Goal: Book appointment/travel/reservation

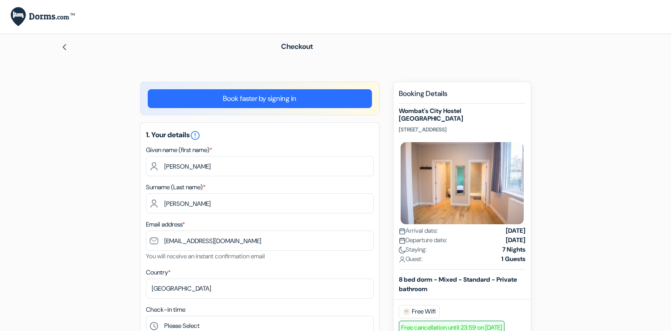
select select "03"
select select "2028"
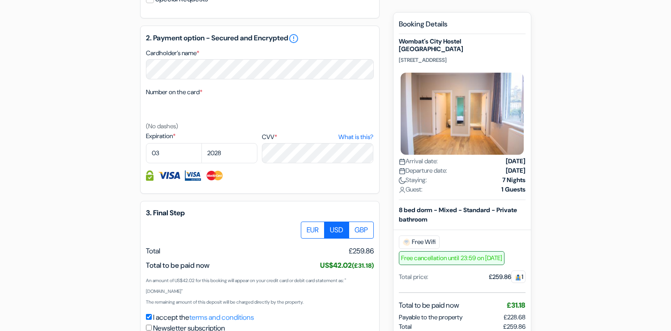
click at [76, 163] on div "add_box [GEOGRAPHIC_DATA] [GEOGRAPHIC_DATA] [STREET_ADDRESS] Property Details X…" at bounding box center [335, 34] width 591 height 733
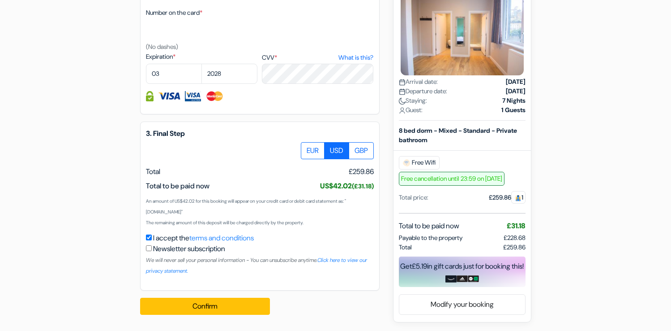
scroll to position [495, 0]
click at [193, 310] on button "Confirm Loading..." at bounding box center [205, 305] width 130 height 17
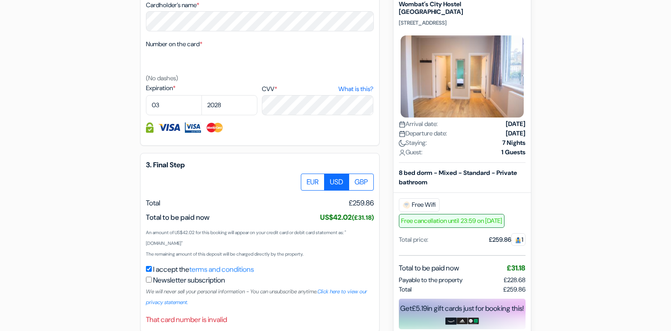
scroll to position [464, 0]
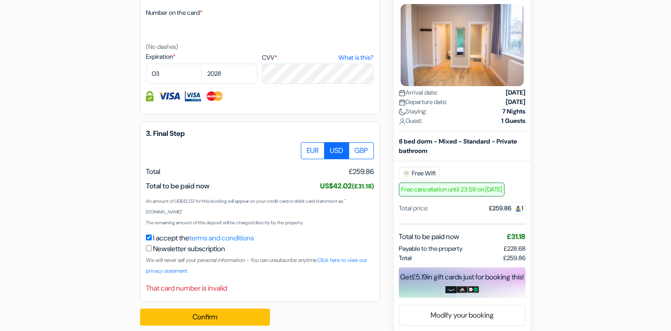
scroll to position [506, 0]
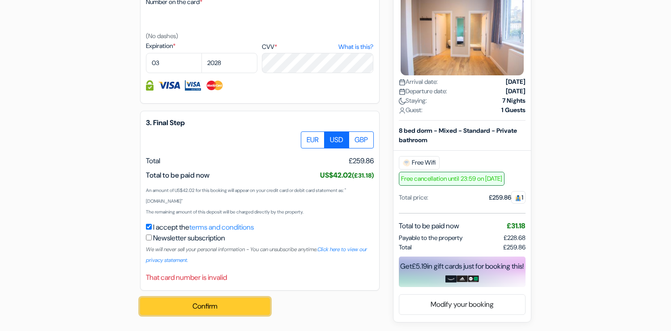
click at [177, 306] on button "Confirm Loading..." at bounding box center [205, 305] width 130 height 17
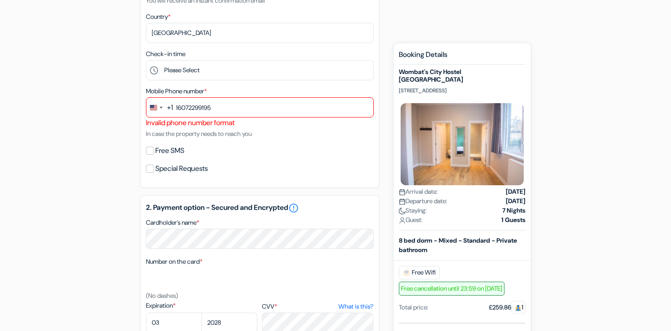
scroll to position [253, 0]
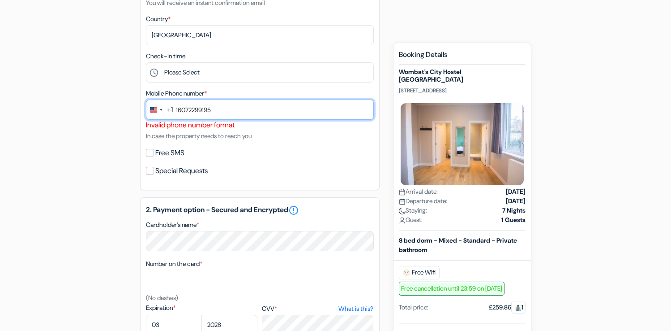
click at [179, 109] on input "16072299195" at bounding box center [260, 109] width 228 height 20
type input "6072299195"
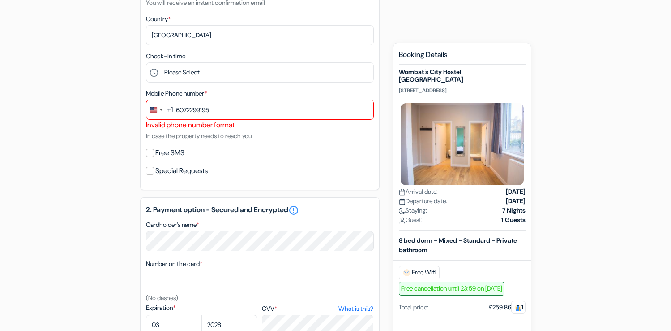
click at [95, 147] on div "add_box [GEOGRAPHIC_DATA] [GEOGRAPHIC_DATA] [STREET_ADDRESS] Property Details X…" at bounding box center [335, 200] width 591 height 744
click at [148, 154] on input "Free SMS" at bounding box center [150, 153] width 8 height 8
checkbox input "true"
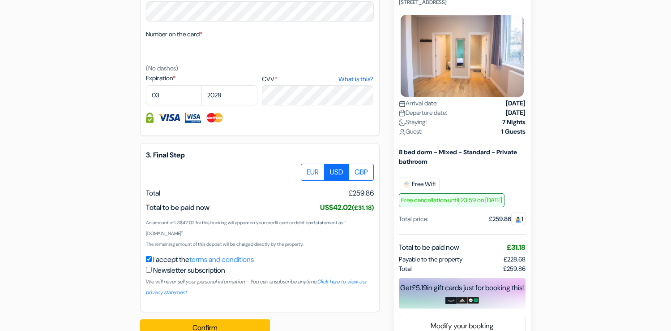
scroll to position [531, 0]
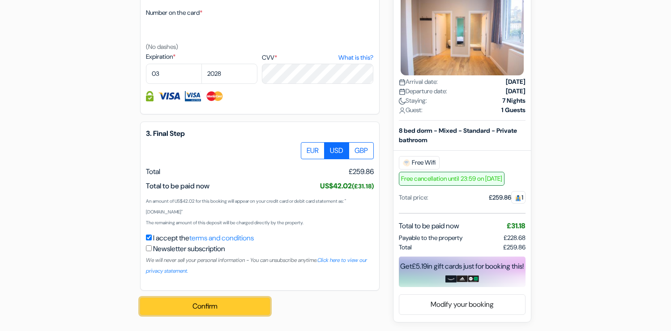
click at [182, 302] on button "Confirm Loading..." at bounding box center [205, 305] width 130 height 17
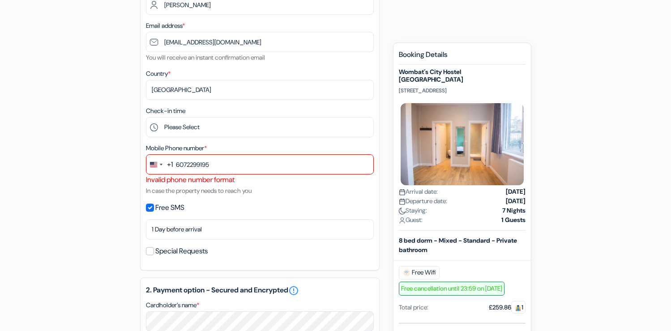
scroll to position [197, 0]
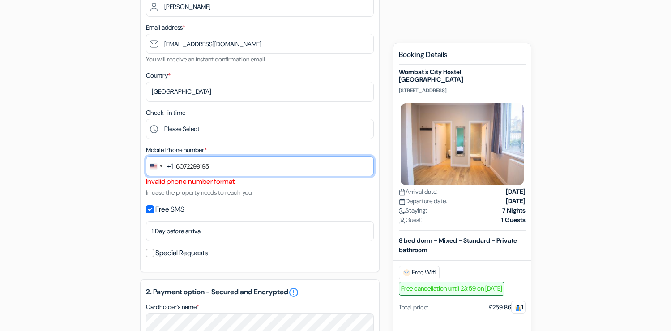
click at [216, 166] on input "6072299195" at bounding box center [260, 166] width 228 height 20
drag, startPoint x: 220, startPoint y: 168, endPoint x: 112, endPoint y: 168, distance: 108.4
click at [113, 168] on div "add_box [GEOGRAPHIC_DATA] [GEOGRAPHIC_DATA] [STREET_ADDRESS] Property Details X…" at bounding box center [335, 270] width 591 height 770
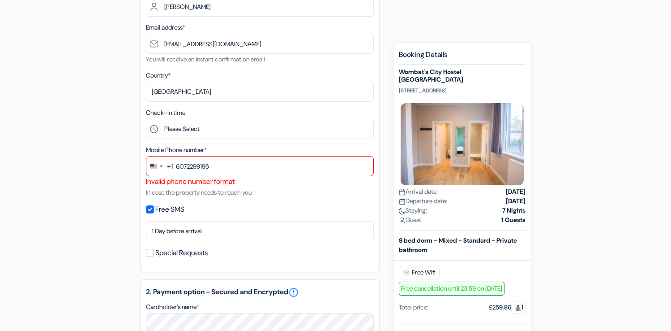
click at [23, 163] on form "Checkout add_box [GEOGRAPHIC_DATA] [GEOGRAPHIC_DATA] [STREET_ADDRESS] Property …" at bounding box center [335, 234] width 671 height 795
click at [157, 166] on div "Change country, selected United States (+1)" at bounding box center [155, 165] width 19 height 19
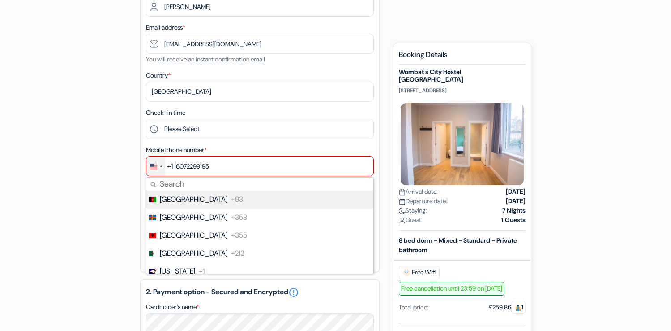
click at [157, 166] on div "Change country, selected United States (+1)" at bounding box center [155, 165] width 19 height 19
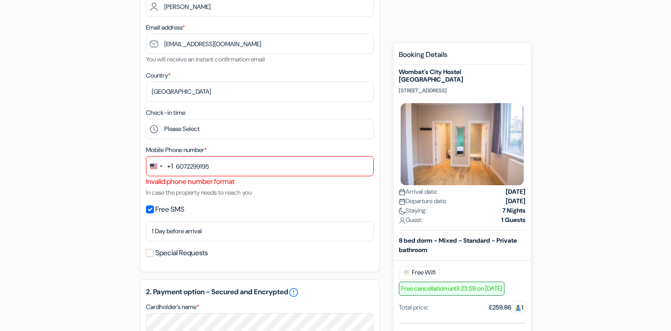
click at [136, 172] on div "add_box [GEOGRAPHIC_DATA] [GEOGRAPHIC_DATA] [STREET_ADDRESS] Property Details X…" at bounding box center [335, 270] width 591 height 770
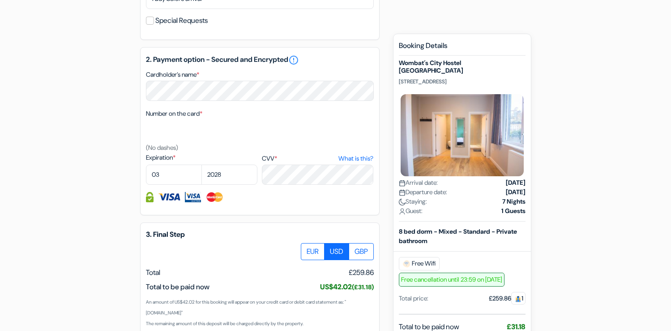
scroll to position [531, 0]
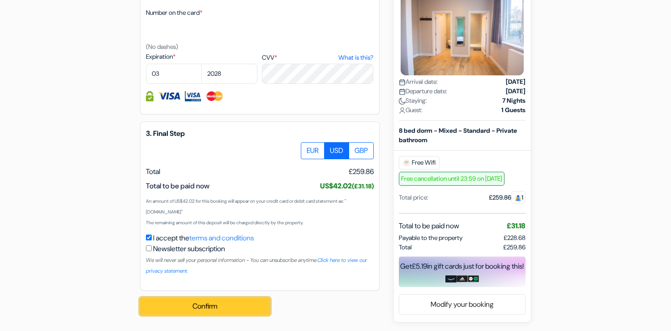
click at [236, 305] on button "Confirm Loading..." at bounding box center [205, 305] width 130 height 17
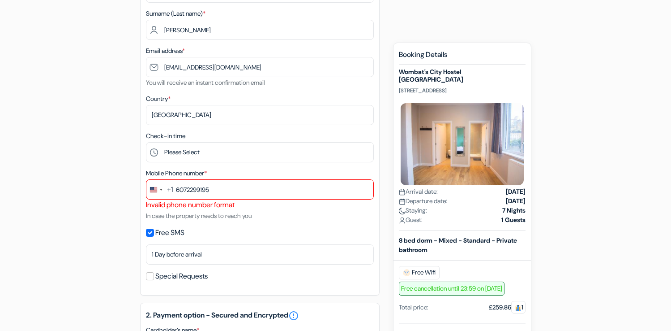
scroll to position [149, 0]
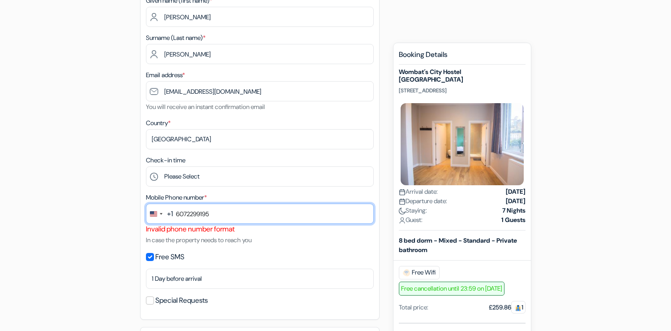
click at [233, 211] on input "6072299195" at bounding box center [260, 213] width 228 height 20
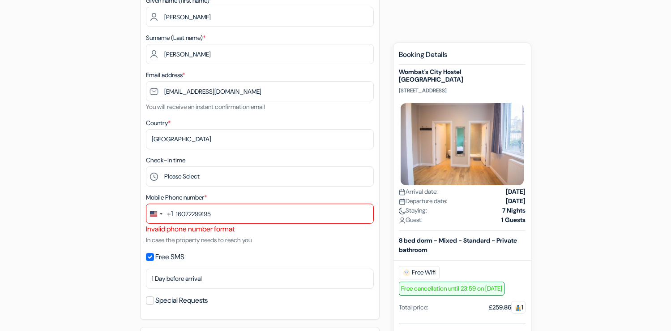
click at [169, 213] on div "+1" at bounding box center [170, 213] width 6 height 11
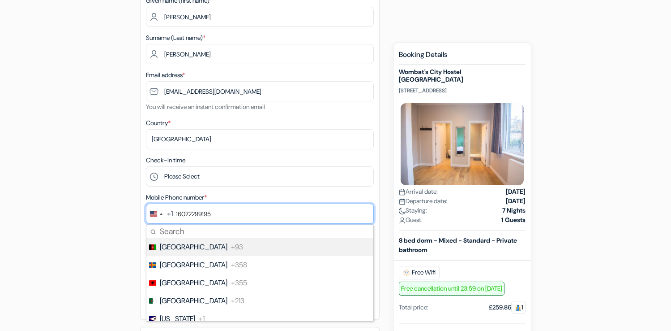
click at [176, 213] on input "16072299195" at bounding box center [260, 213] width 228 height 20
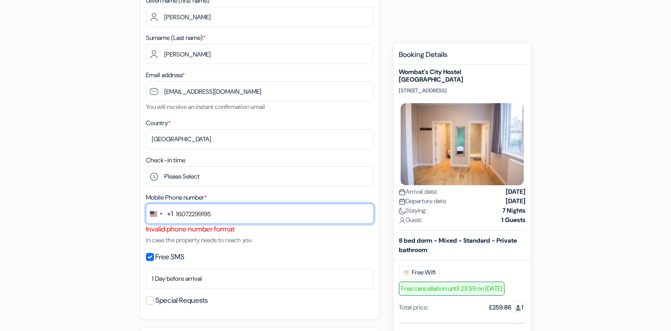
drag, startPoint x: 176, startPoint y: 214, endPoint x: 284, endPoint y: 213, distance: 108.0
click at [282, 213] on input "16072299195" at bounding box center [260, 213] width 228 height 20
type input "[PHONE_NUMBER]"
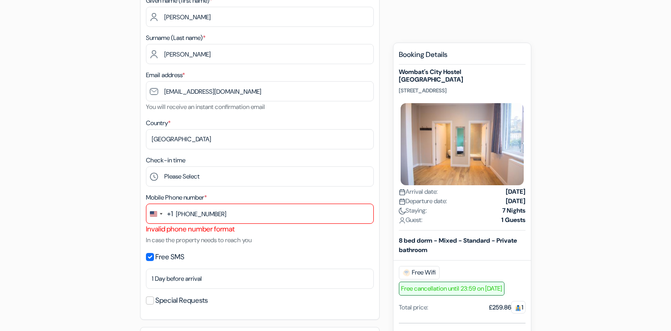
click at [178, 188] on div "1. Your details error_outline Given name (first name) * [PERSON_NAME] Surname (…" at bounding box center [260, 146] width 240 height 346
click at [125, 185] on div "add_box [GEOGRAPHIC_DATA] [GEOGRAPHIC_DATA] [STREET_ADDRESS] Property Details X…" at bounding box center [335, 317] width 591 height 770
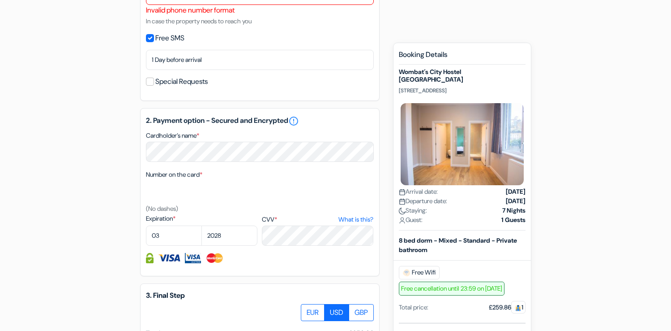
scroll to position [531, 0]
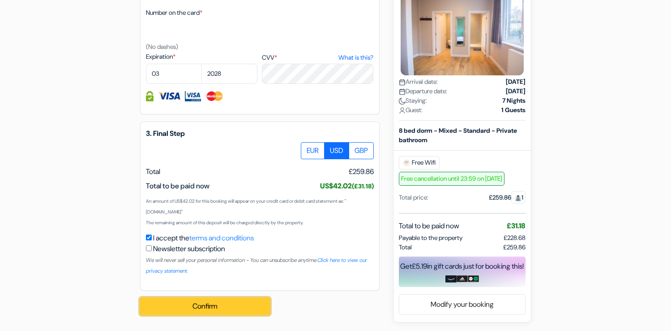
click at [207, 305] on button "Confirm Loading..." at bounding box center [205, 305] width 130 height 17
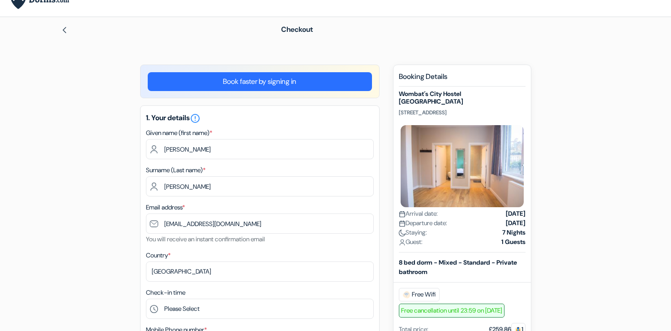
scroll to position [0, 0]
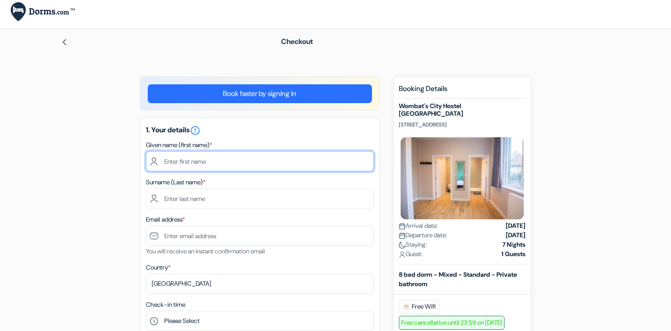
click at [170, 163] on input "text" at bounding box center [260, 161] width 228 height 20
type input "Irena"
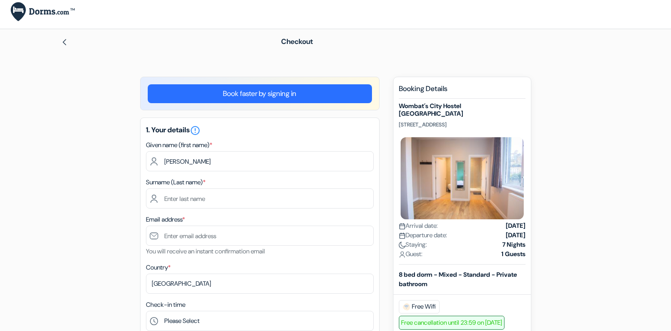
type input "Rosenberg"
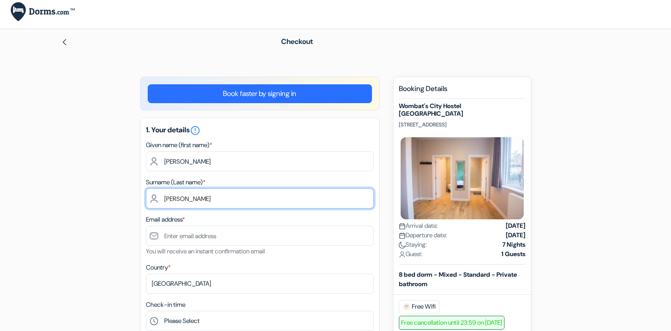
type input "irosenberg@ithaca.edu"
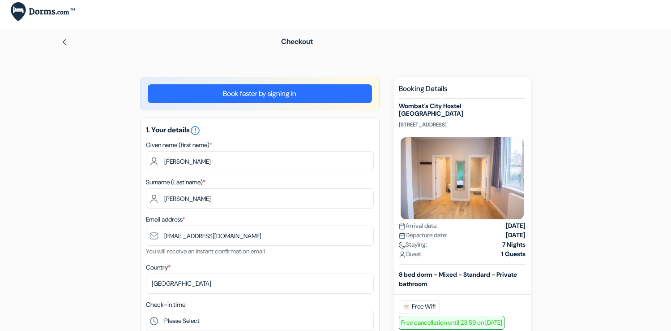
type input "16072299195"
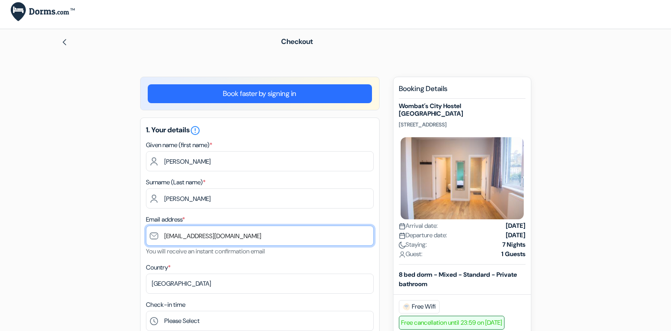
drag, startPoint x: 238, startPoint y: 234, endPoint x: 121, endPoint y: 230, distance: 117.4
type input "[EMAIL_ADDRESS][DOMAIN_NAME]"
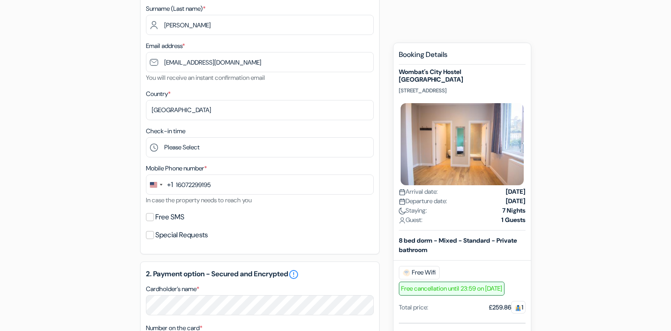
scroll to position [181, 0]
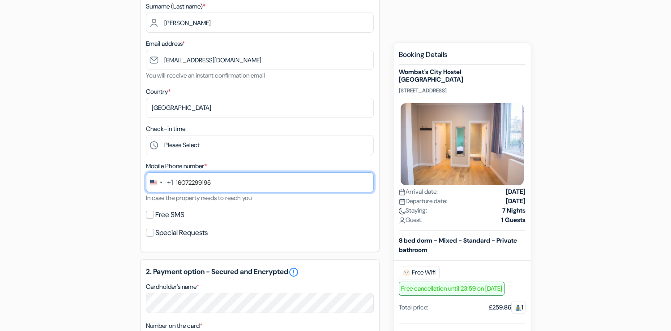
click at [178, 184] on input "16072299195" at bounding box center [260, 182] width 228 height 20
type input "6072299195"
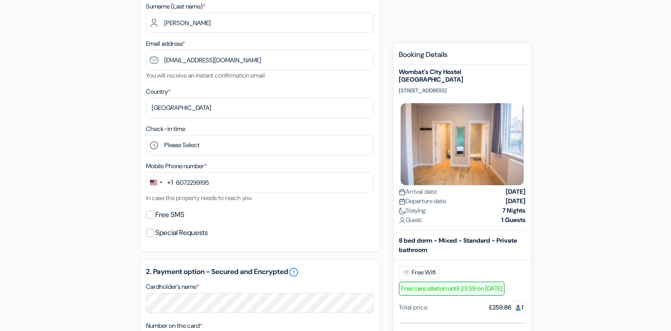
click at [127, 208] on div "add_box [GEOGRAPHIC_DATA] [GEOGRAPHIC_DATA] [STREET_ADDRESS] Property Details X…" at bounding box center [335, 267] width 591 height 733
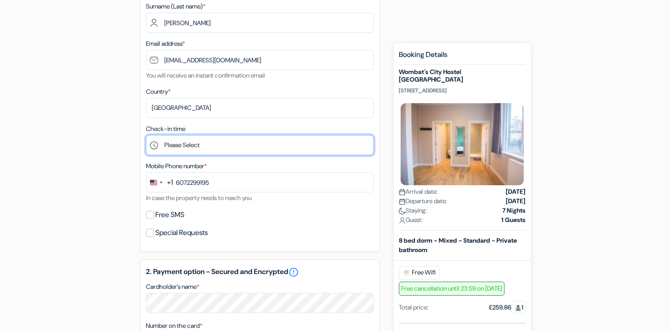
click at [201, 147] on select "Please Select 1:00 2:00 3:00 4:00 5:00 6:00 7:00 8:00 9:00 10:00 11:00 12:00 13…" at bounding box center [260, 145] width 228 height 20
select select "21"
click at [146, 136] on select "Please Select 1:00 2:00 3:00 4:00 5:00 6:00 7:00 8:00 9:00 10:00 11:00 12:00 13…" at bounding box center [260, 145] width 228 height 20
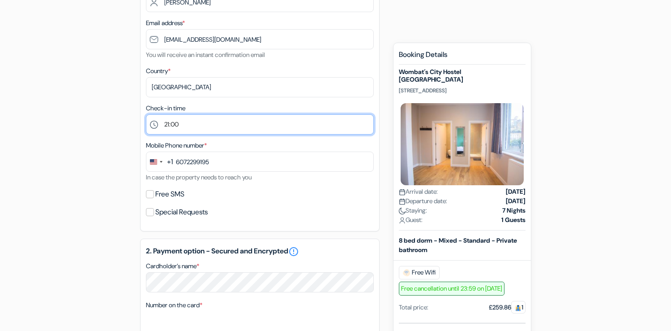
scroll to position [210, 0]
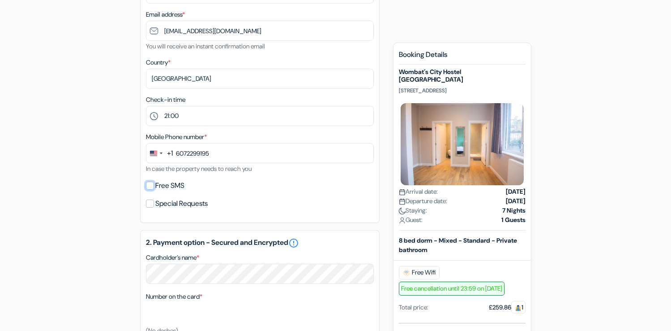
click at [151, 186] on input "Free SMS" at bounding box center [150, 185] width 8 height 8
checkbox input "true"
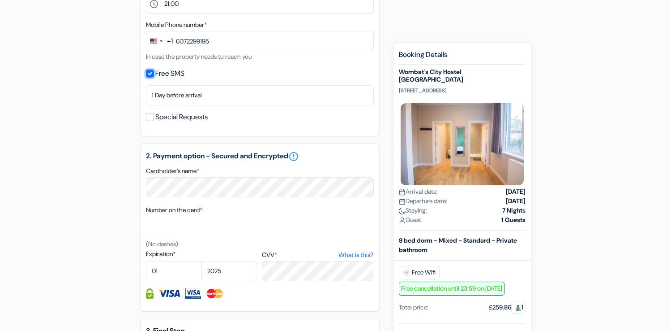
scroll to position [322, 0]
select select "03"
select select "2028"
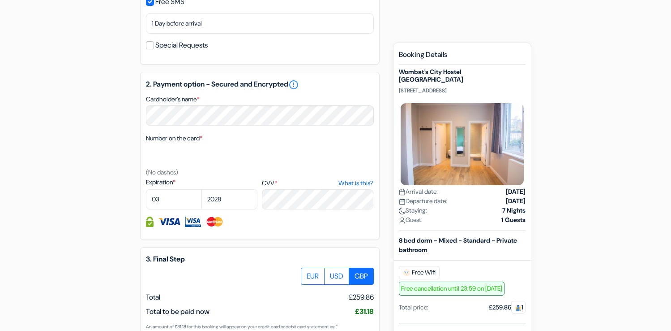
scroll to position [396, 0]
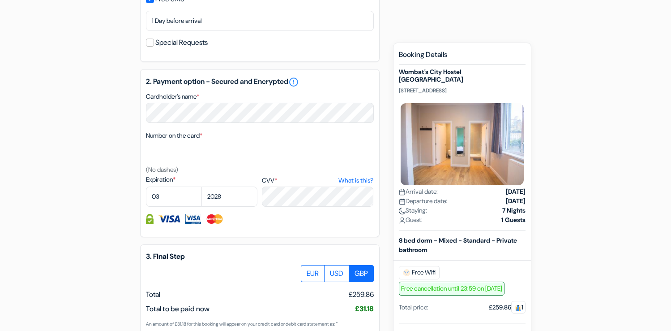
click at [83, 163] on div "add_box [GEOGRAPHIC_DATA] [GEOGRAPHIC_DATA] [STREET_ADDRESS] Property Details X…" at bounding box center [335, 65] width 591 height 759
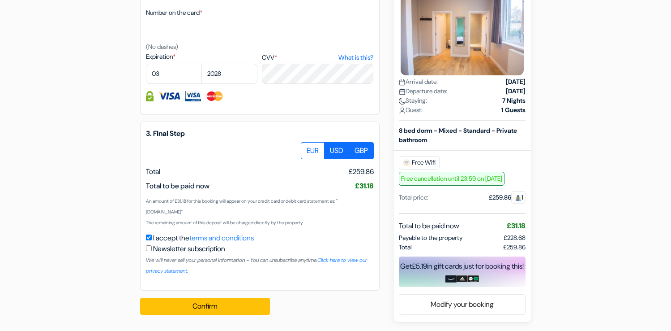
click at [330, 151] on label "USD" at bounding box center [336, 150] width 25 height 17
click at [307, 148] on input "USD" at bounding box center [304, 145] width 6 height 6
radio input "true"
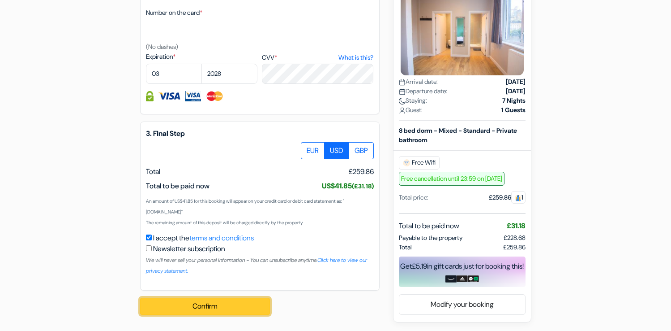
click at [214, 304] on button "Confirm Loading..." at bounding box center [205, 305] width 130 height 17
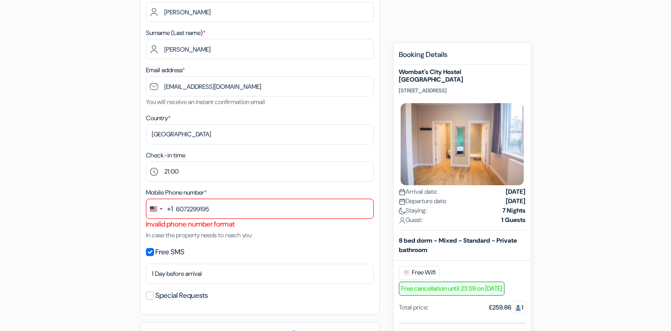
scroll to position [162, 0]
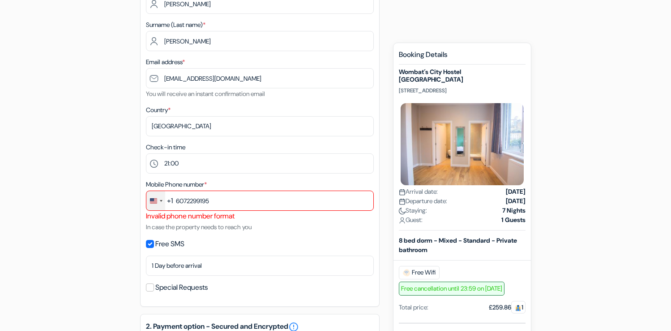
click at [160, 200] on div "Change country, selected United States (+1)" at bounding box center [155, 200] width 19 height 19
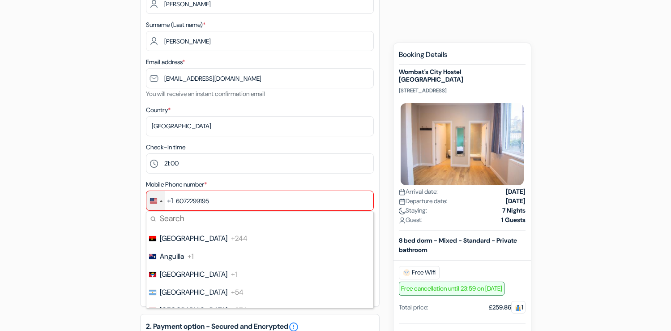
scroll to position [0, 0]
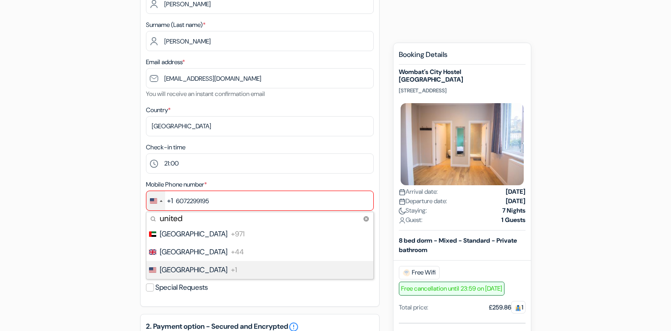
type input "united"
click at [207, 272] on li "United States +1" at bounding box center [260, 270] width 228 height 18
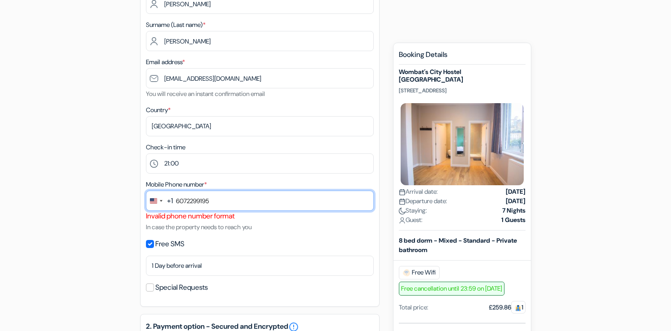
click at [188, 205] on input "6072299195" at bounding box center [260, 200] width 228 height 20
click at [202, 203] on input "607-2299195" at bounding box center [260, 200] width 228 height 20
type input "[PHONE_NUMBER]"
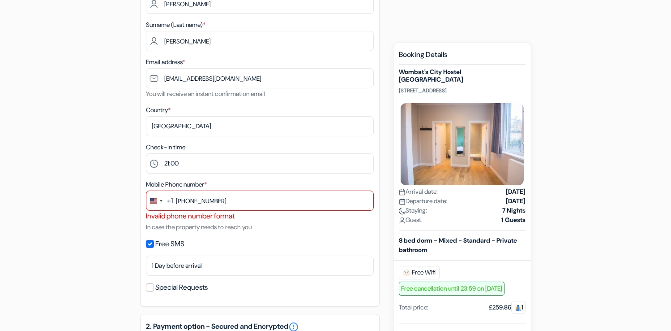
click at [128, 196] on div "add_box [GEOGRAPHIC_DATA] [GEOGRAPHIC_DATA] [STREET_ADDRESS] Property Details X…" at bounding box center [335, 304] width 591 height 770
click at [207, 184] on span "*" at bounding box center [205, 184] width 3 height 8
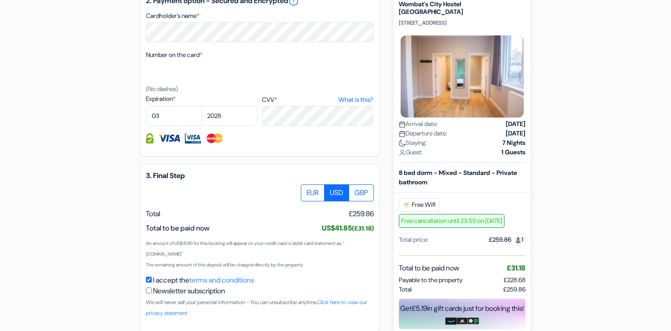
scroll to position [531, 0]
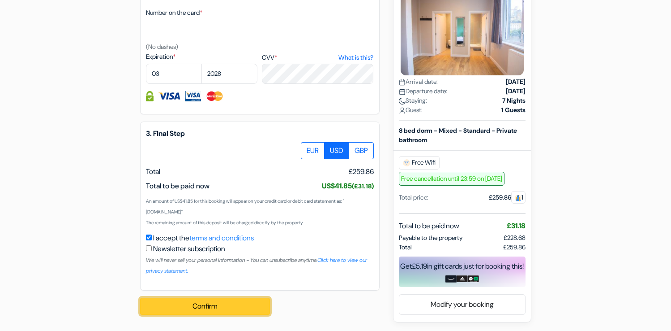
click at [210, 304] on button "Confirm Loading..." at bounding box center [205, 305] width 130 height 17
click at [160, 296] on div "Confirm Loading... Processing request ..." at bounding box center [210, 305] width 140 height 31
click at [159, 304] on button "Confirm Loading..." at bounding box center [205, 305] width 130 height 17
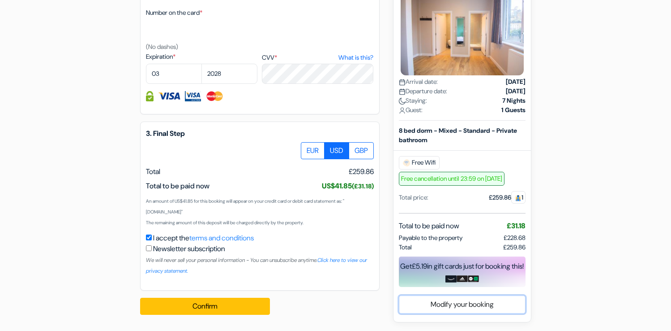
click at [436, 305] on link "Modify your booking" at bounding box center [463, 303] width 126 height 17
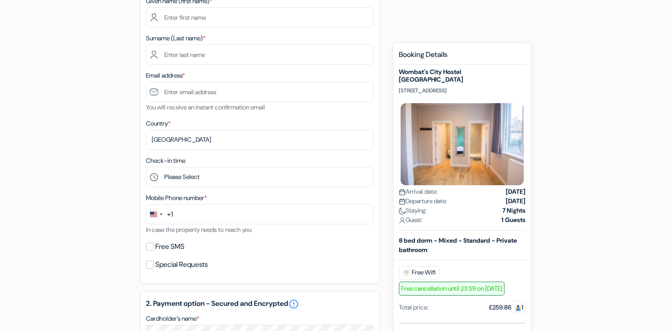
scroll to position [150, 0]
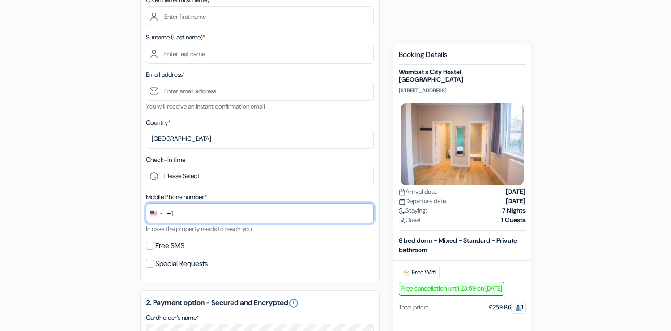
click at [239, 215] on input "text" at bounding box center [260, 213] width 228 height 20
type input "6072299195"
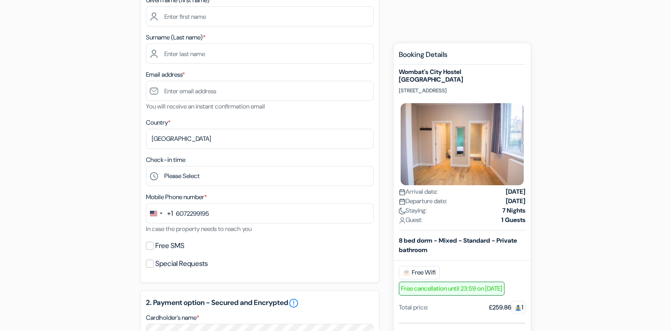
click at [114, 176] on div "add_box Wombat´s City Hostel London 7 Dock Street, London, England Property Det…" at bounding box center [335, 298] width 591 height 733
click at [150, 248] on input "Free SMS" at bounding box center [150, 245] width 8 height 8
checkbox input "true"
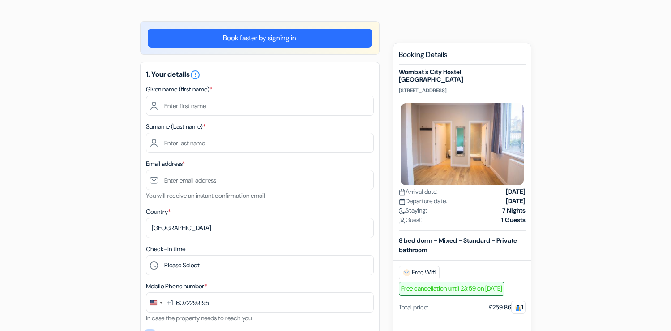
scroll to position [53, 0]
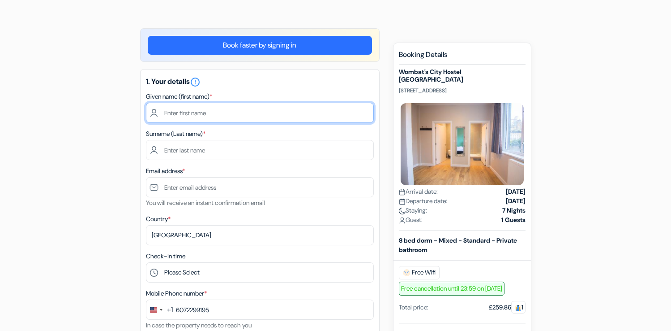
click at [191, 113] on input "text" at bounding box center [260, 113] width 228 height 20
type input "[PERSON_NAME]"
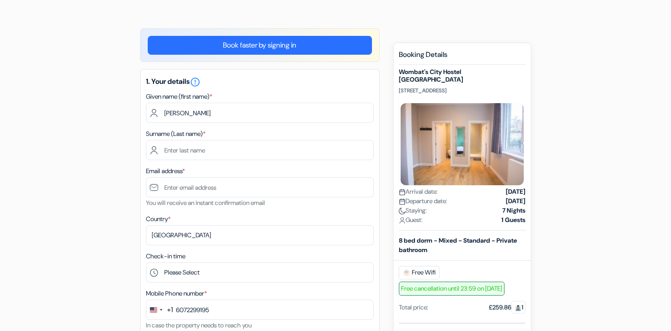
type input "[PERSON_NAME]"
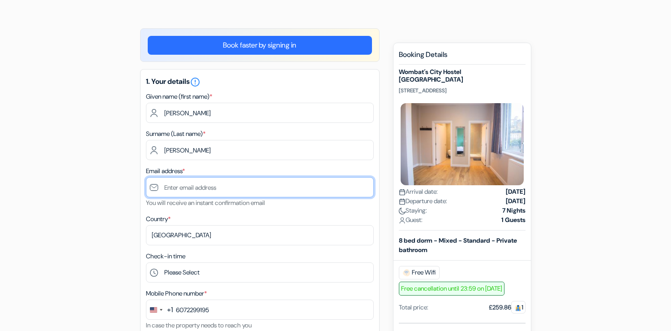
type input "[EMAIL_ADDRESS][DOMAIN_NAME]"
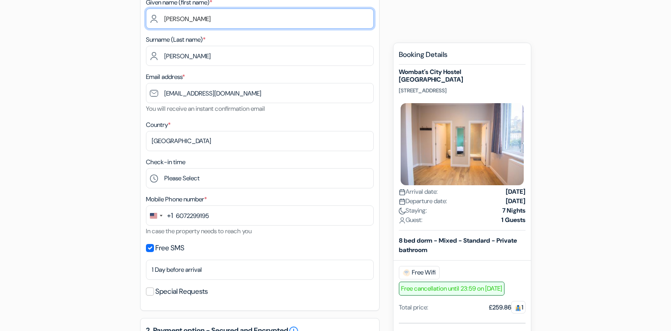
scroll to position [156, 0]
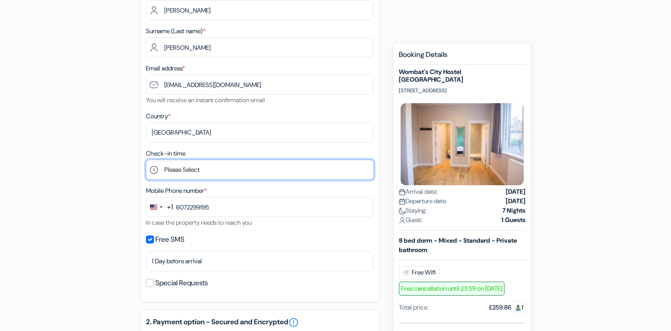
click at [177, 169] on select "Please Select 1:00 2:00 3:00 4:00 5:00 6:00 7:00 8:00 9:00 10:00 11:00 12:00 13…" at bounding box center [260, 169] width 228 height 20
select select "21"
click at [146, 160] on select "Please Select 1:00 2:00 3:00 4:00 5:00 6:00 7:00 8:00 9:00 10:00 11:00 12:00 13…" at bounding box center [260, 169] width 228 height 20
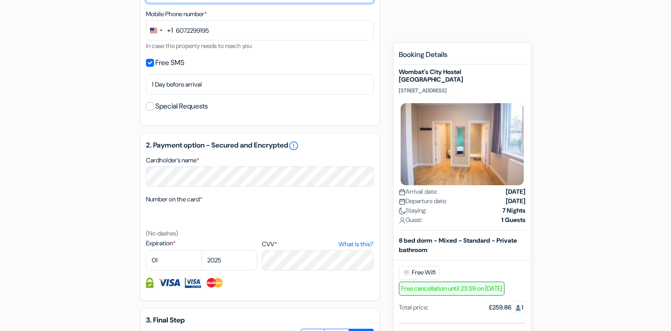
scroll to position [333, 0]
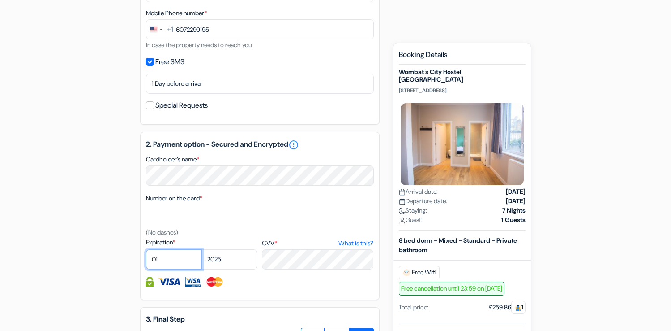
select select "03"
select select "2028"
click at [114, 194] on div "add_box [GEOGRAPHIC_DATA] [GEOGRAPHIC_DATA] [STREET_ADDRESS] Property Details X…" at bounding box center [335, 127] width 591 height 759
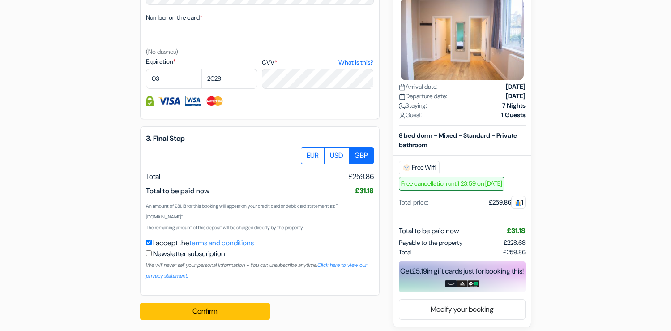
scroll to position [516, 0]
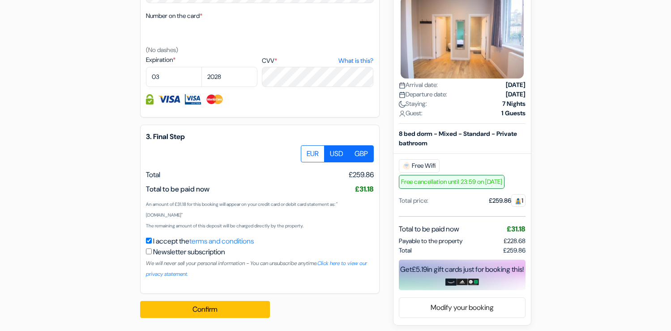
click at [332, 159] on label "USD" at bounding box center [336, 153] width 25 height 17
click at [307, 151] on input "USD" at bounding box center [304, 148] width 6 height 6
radio input "true"
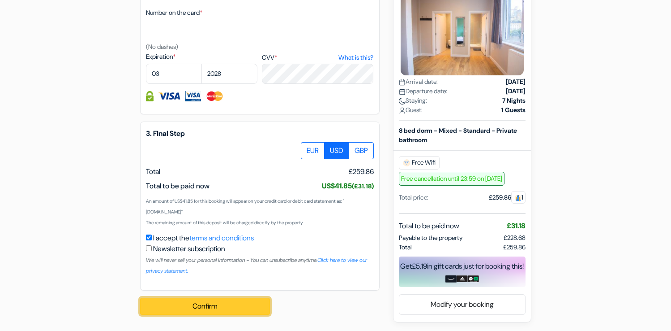
click at [215, 306] on button "Confirm Loading..." at bounding box center [205, 305] width 130 height 17
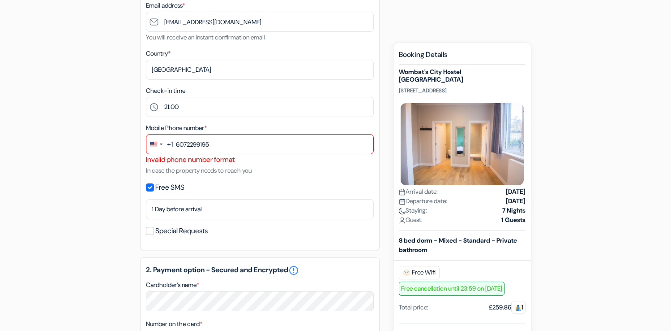
scroll to position [218, 0]
click at [152, 165] on div "Invalid phone number format" at bounding box center [260, 160] width 228 height 11
click at [153, 159] on div "Invalid phone number format" at bounding box center [260, 160] width 228 height 11
click at [147, 189] on input "Free SMS" at bounding box center [150, 188] width 8 height 8
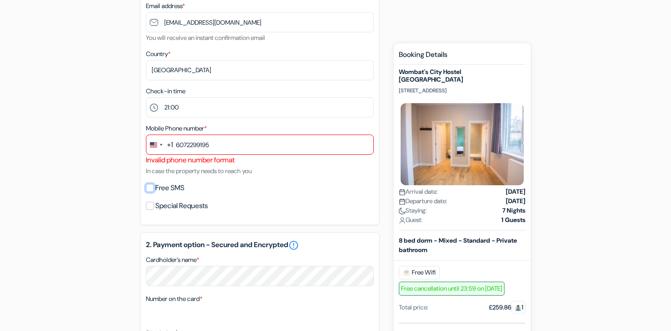
click at [149, 187] on input "Free SMS" at bounding box center [150, 188] width 8 height 8
checkbox input "true"
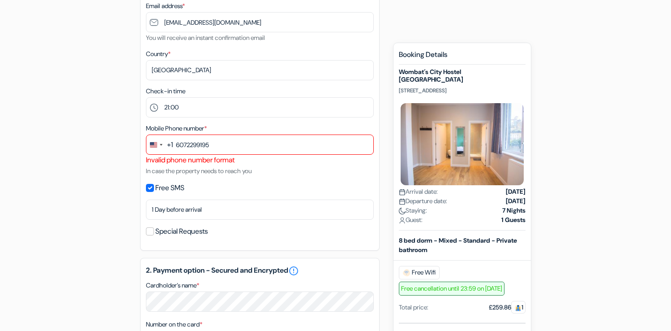
click at [101, 181] on div "add_box [GEOGRAPHIC_DATA] [GEOGRAPHIC_DATA] [STREET_ADDRESS] Property Details X…" at bounding box center [335, 248] width 591 height 770
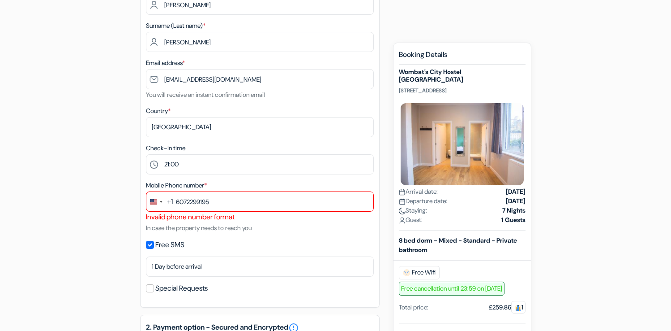
scroll to position [160, 0]
click at [207, 185] on span "*" at bounding box center [205, 186] width 3 height 8
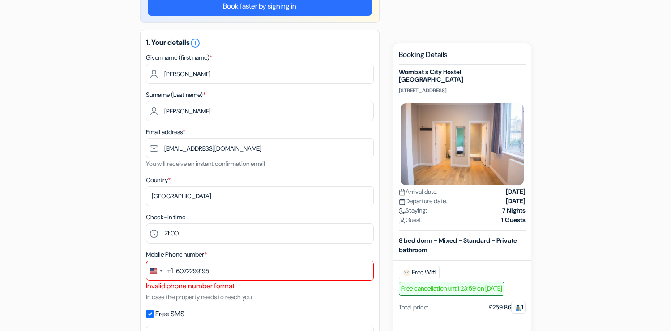
scroll to position [68, 0]
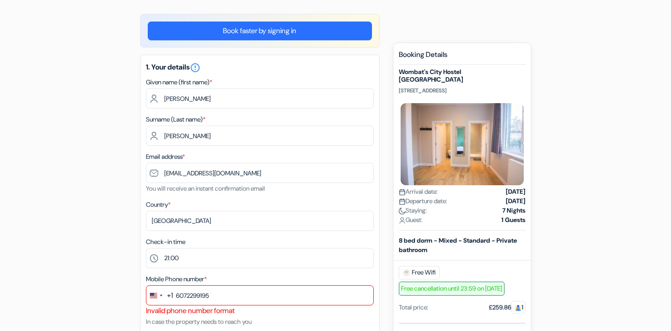
click at [226, 32] on link "Book faster by signing in" at bounding box center [260, 31] width 224 height 19
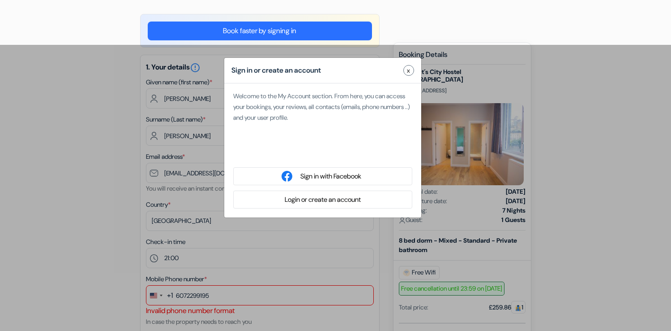
type input "irena"
type input "r"
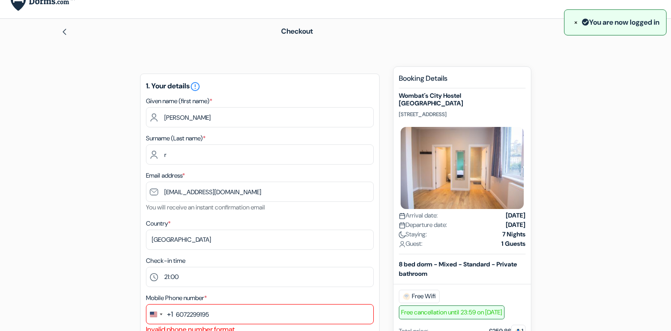
scroll to position [0, 0]
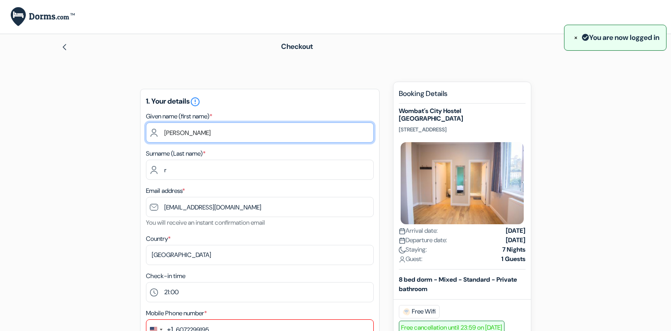
click at [188, 135] on input "irena" at bounding box center [260, 132] width 228 height 20
type input "[PERSON_NAME]"
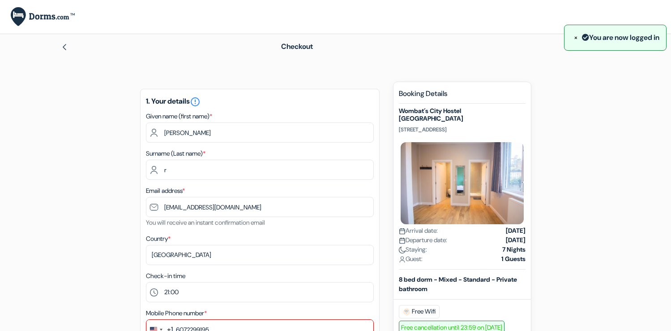
type input "[PERSON_NAME]"
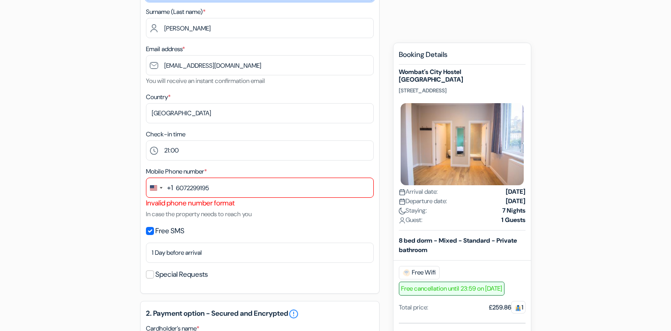
scroll to position [147, 0]
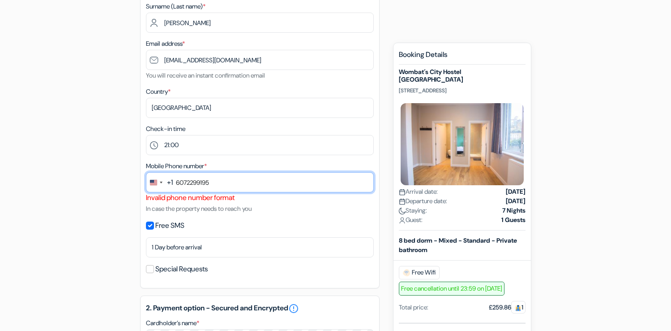
click at [212, 188] on input "6072299195" at bounding box center [260, 182] width 228 height 20
click at [179, 184] on input "16072299195" at bounding box center [260, 182] width 228 height 20
type input "6072299195"
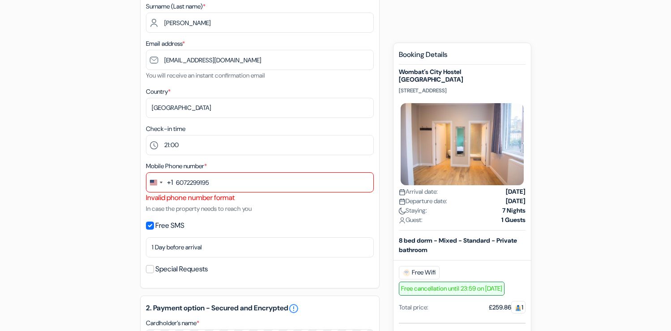
click at [108, 194] on div "add_box [GEOGRAPHIC_DATA] [GEOGRAPHIC_DATA] [STREET_ADDRESS] Property Details X…" at bounding box center [335, 303] width 591 height 736
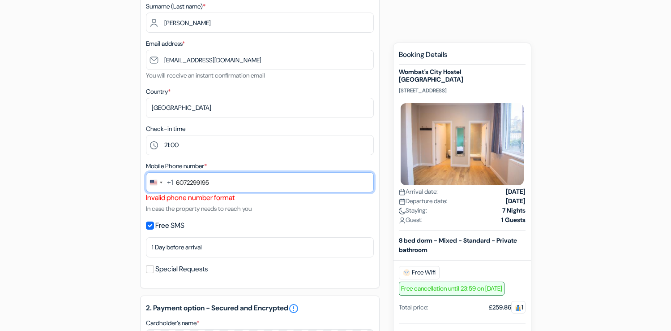
click at [176, 186] on input "6072299195" at bounding box center [260, 182] width 228 height 20
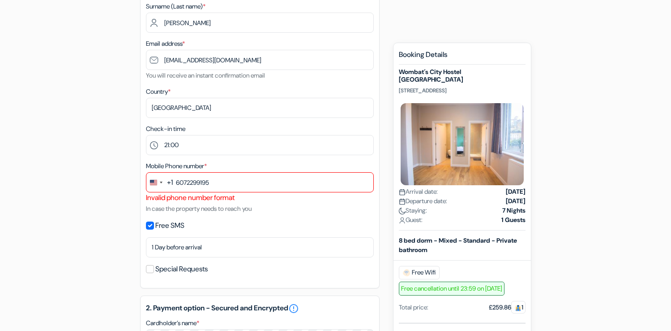
click at [124, 172] on div "add_box [GEOGRAPHIC_DATA] [GEOGRAPHIC_DATA] [STREET_ADDRESS] Property Details X…" at bounding box center [335, 303] width 591 height 736
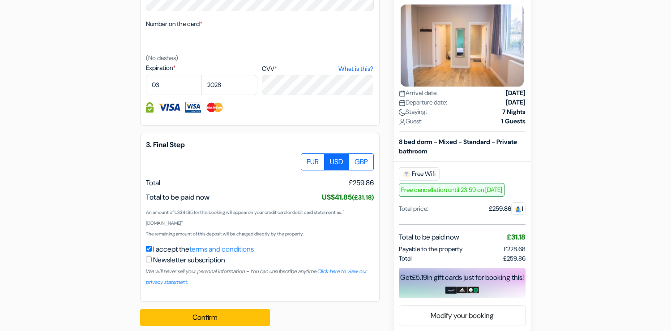
scroll to position [498, 0]
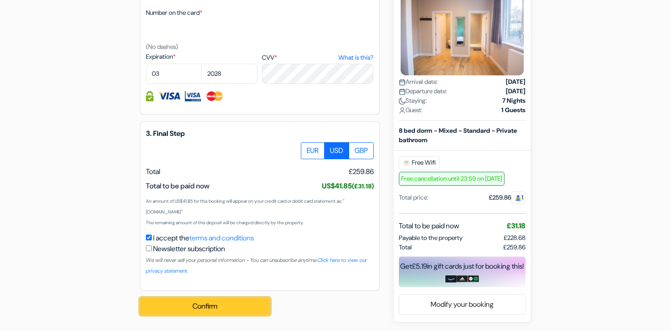
click at [179, 304] on button "Confirm Loading..." at bounding box center [205, 305] width 130 height 17
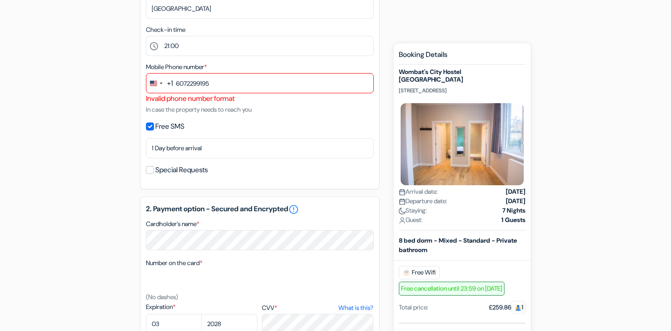
scroll to position [184, 0]
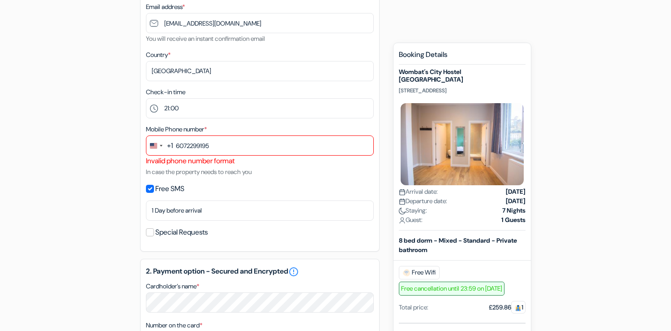
click at [150, 161] on div "Invalid phone number format" at bounding box center [260, 160] width 228 height 11
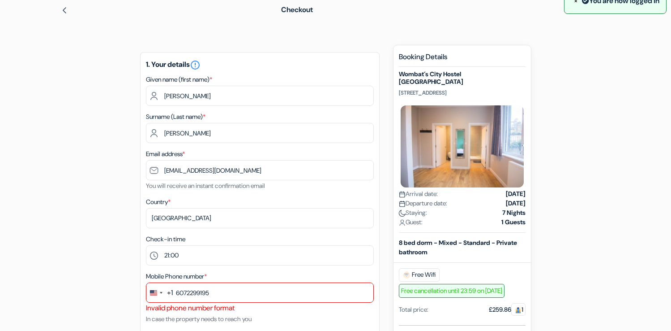
scroll to position [0, 0]
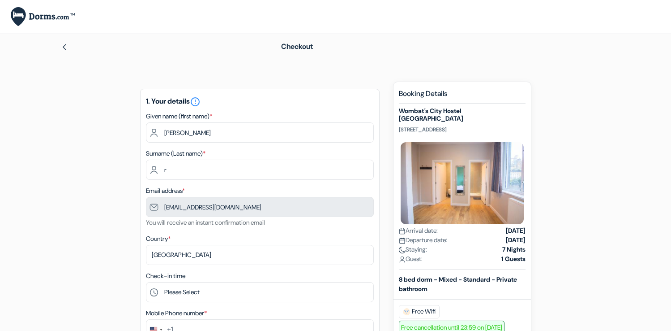
click at [65, 47] on img at bounding box center [64, 46] width 7 height 7
